Goal: Task Accomplishment & Management: Manage account settings

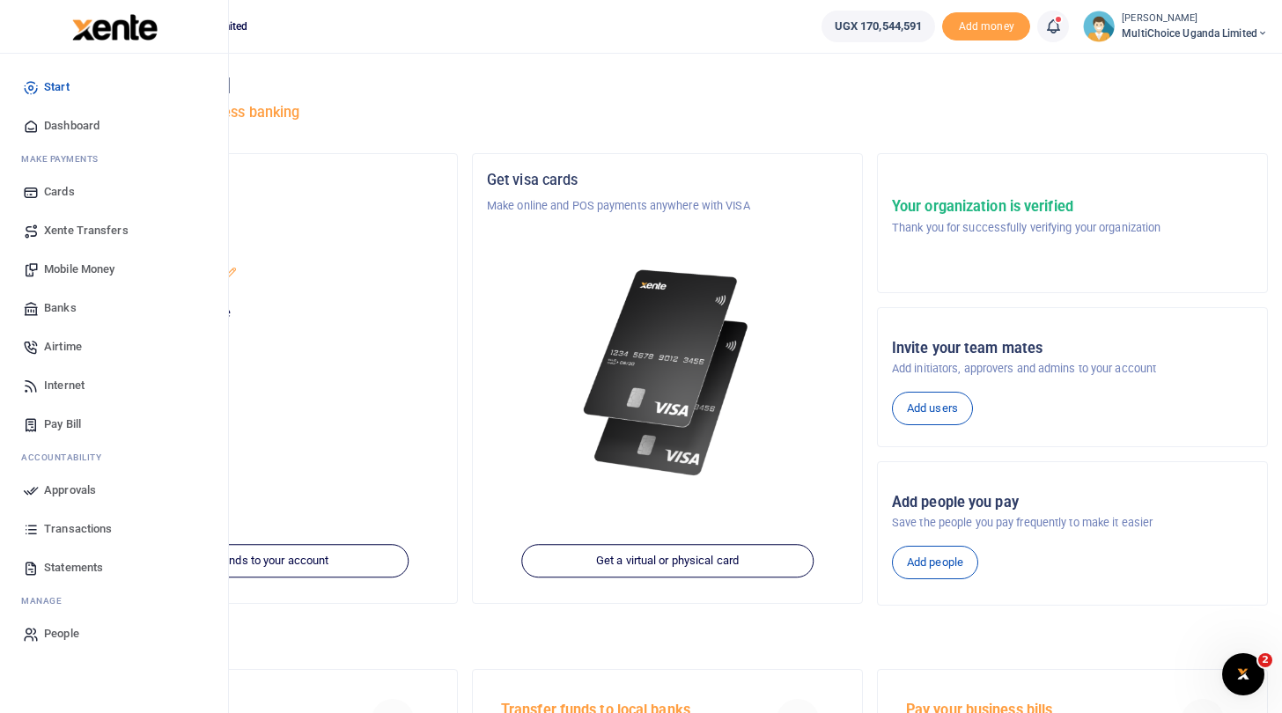
click at [83, 482] on span "Approvals" at bounding box center [70, 491] width 52 height 18
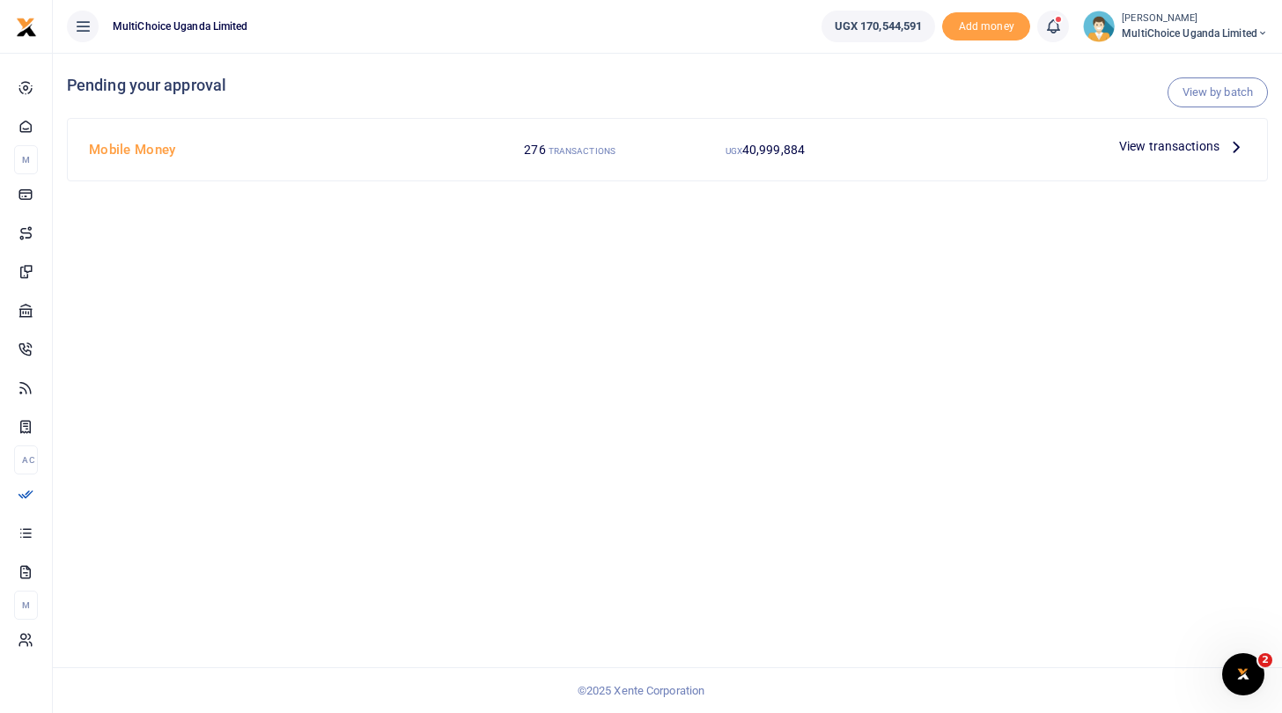
click at [1157, 141] on span "View transactions" at bounding box center [1170, 146] width 100 height 19
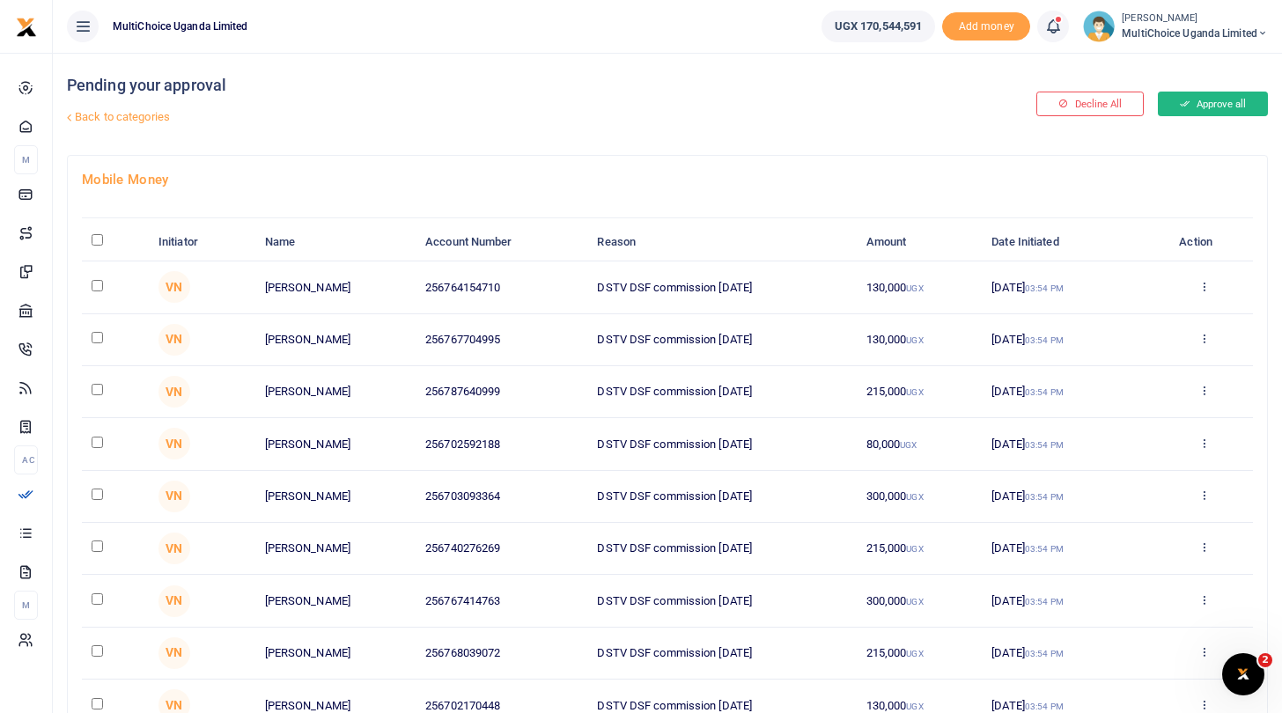
click at [1180, 105] on icon at bounding box center [1185, 104] width 10 height 12
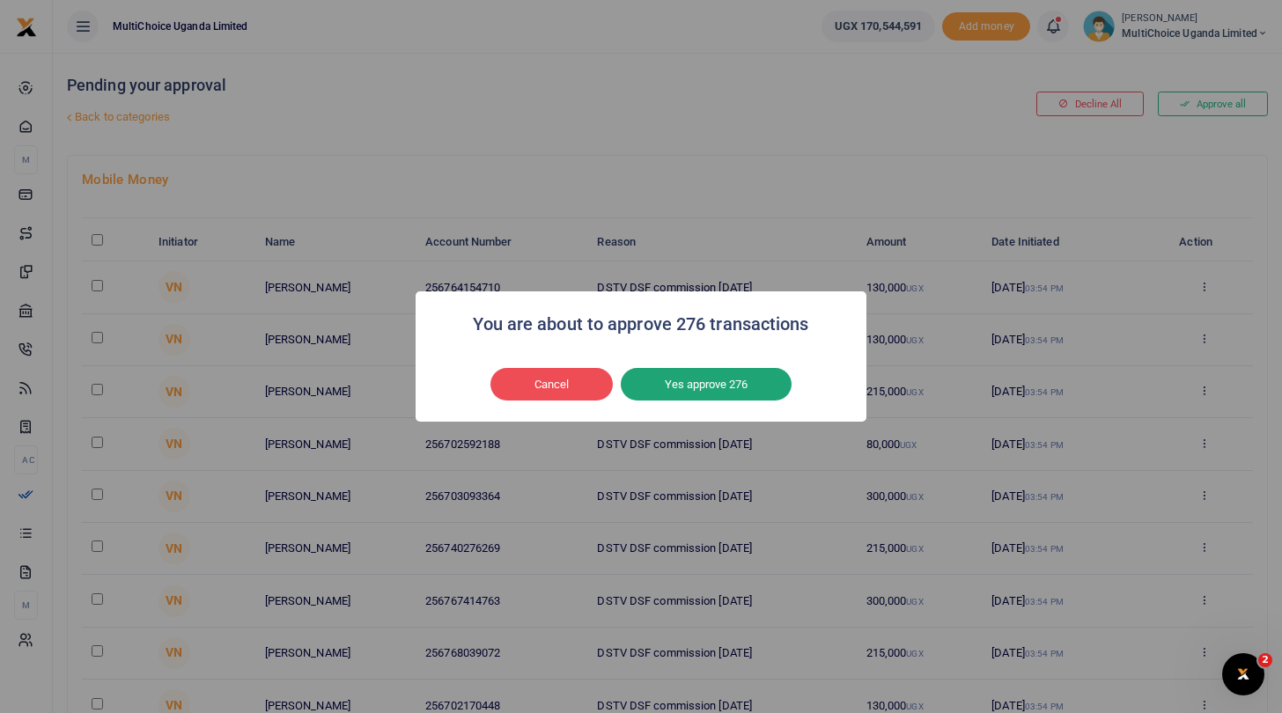
click at [664, 387] on button "Yes approve 276" at bounding box center [706, 384] width 171 height 33
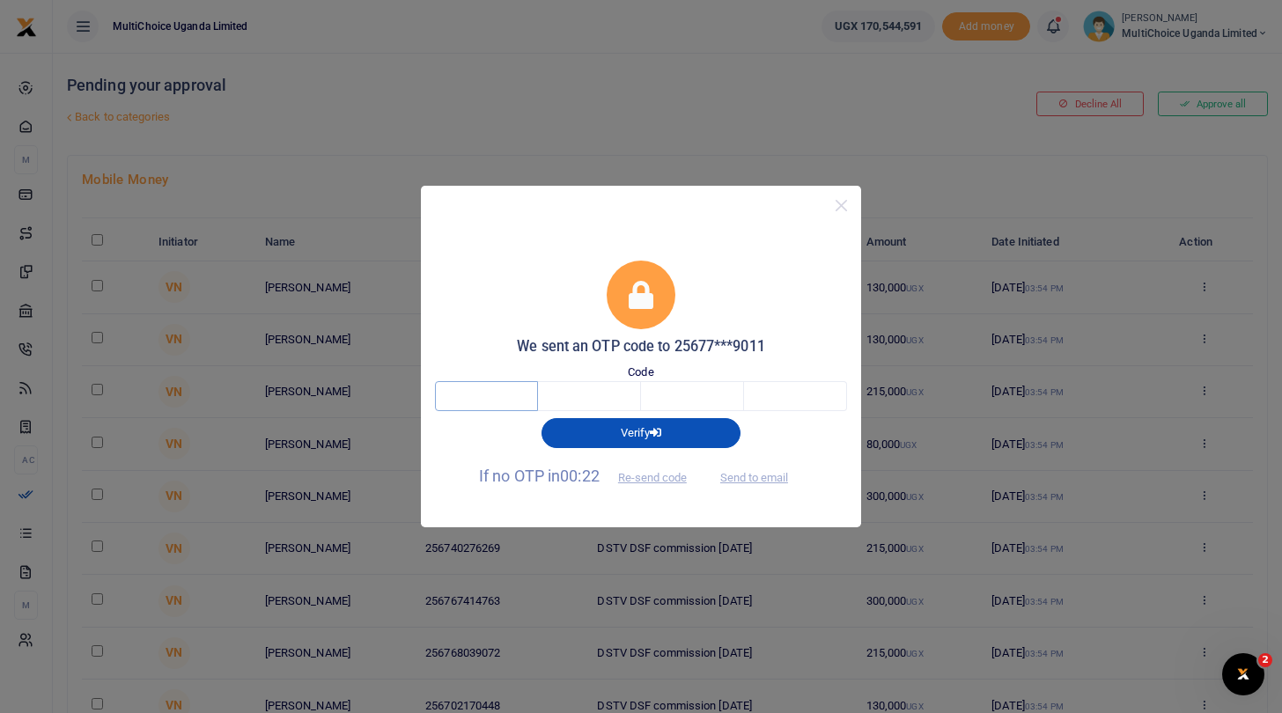
click at [515, 395] on input "text" at bounding box center [486, 396] width 103 height 30
type input "4"
type input "7"
type input "8"
type input "1"
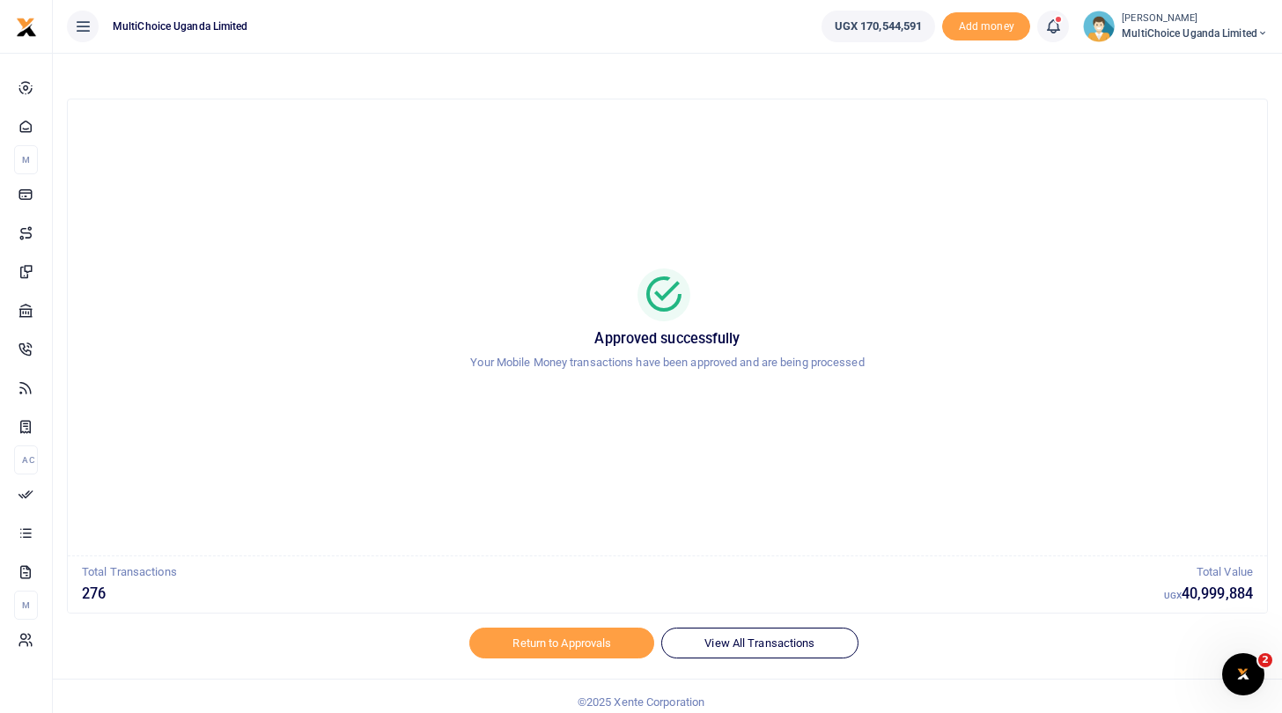
click at [1135, 28] on span "MultiChoice Uganda Limited" at bounding box center [1195, 34] width 146 height 16
click at [1160, 56] on link "Switch accounts" at bounding box center [1201, 64] width 139 height 25
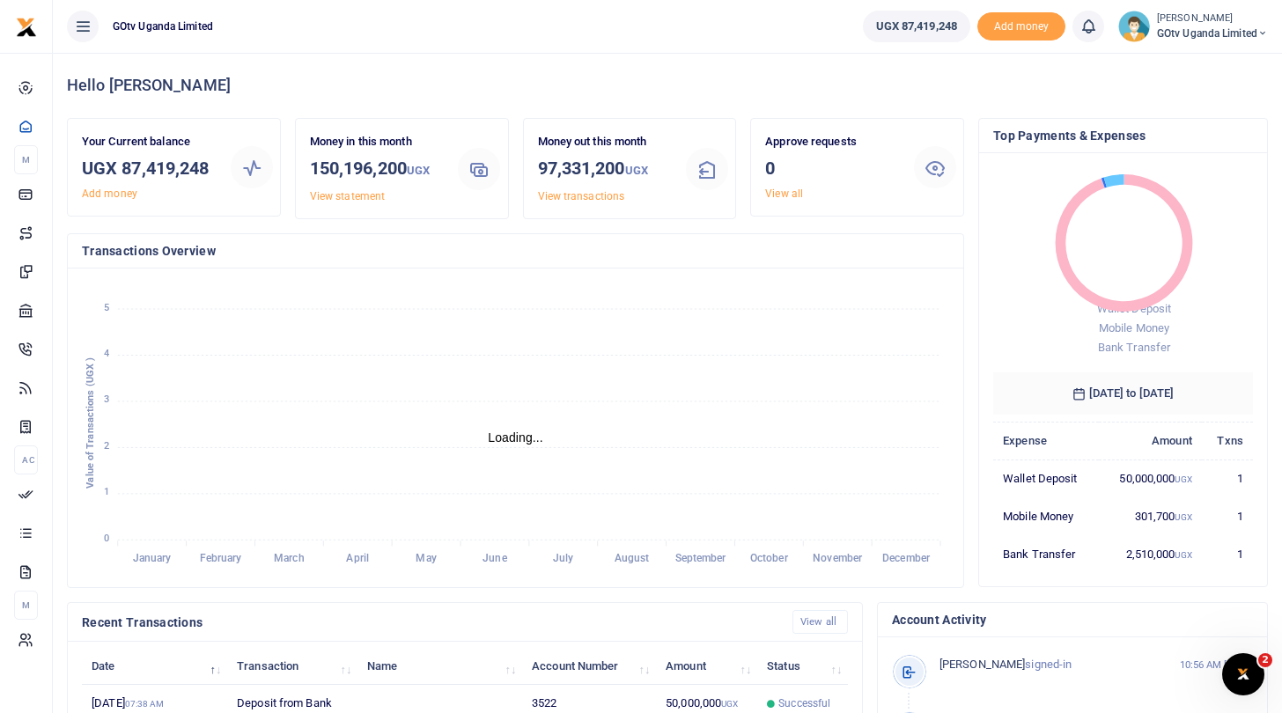
scroll to position [1, 1]
click at [792, 189] on link "View all" at bounding box center [784, 194] width 38 height 12
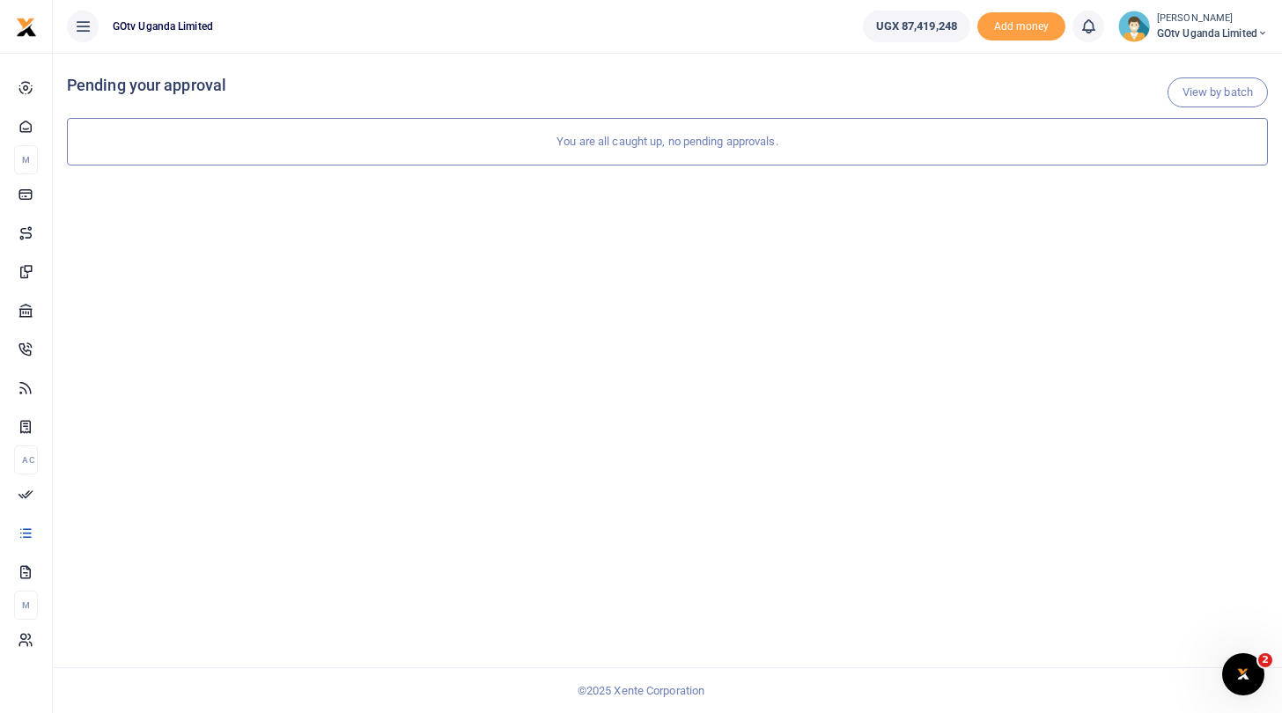
click at [1170, 27] on span "GOtv Uganda Limited" at bounding box center [1212, 34] width 111 height 16
click at [1169, 23] on small "[PERSON_NAME]" at bounding box center [1212, 18] width 111 height 15
click at [1182, 30] on span "GOtv Uganda Limited" at bounding box center [1212, 34] width 111 height 16
click at [1185, 57] on link "Switch accounts" at bounding box center [1202, 64] width 139 height 25
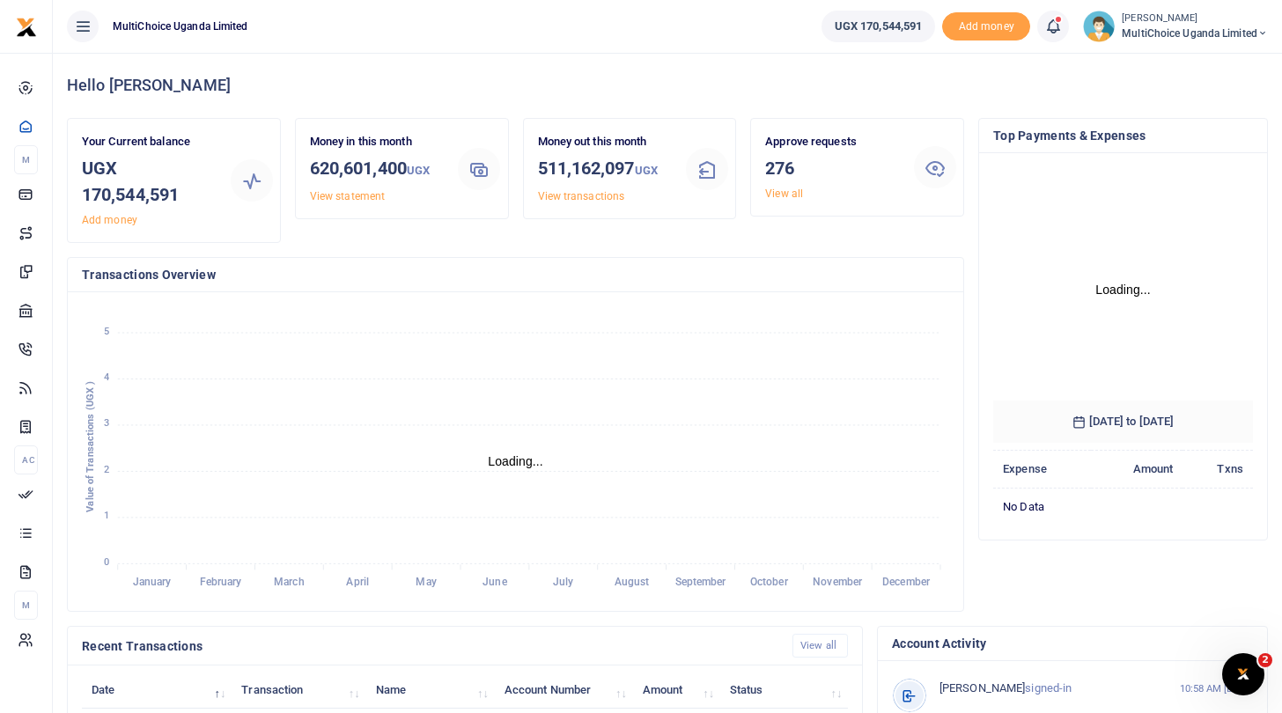
click at [1144, 26] on span "MultiChoice Uganda Limited" at bounding box center [1195, 34] width 146 height 16
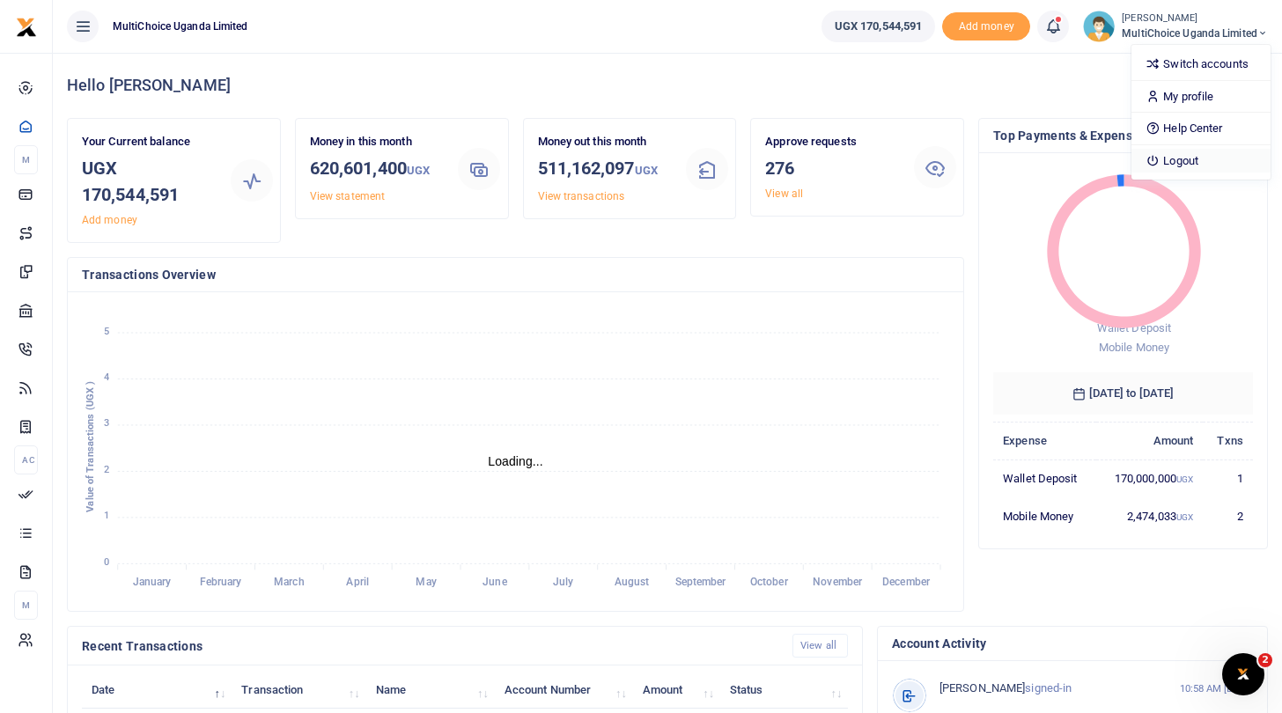
scroll to position [1, 1]
click at [1194, 159] on link "Logout" at bounding box center [1201, 161] width 139 height 25
